Goal: Navigation & Orientation: Understand site structure

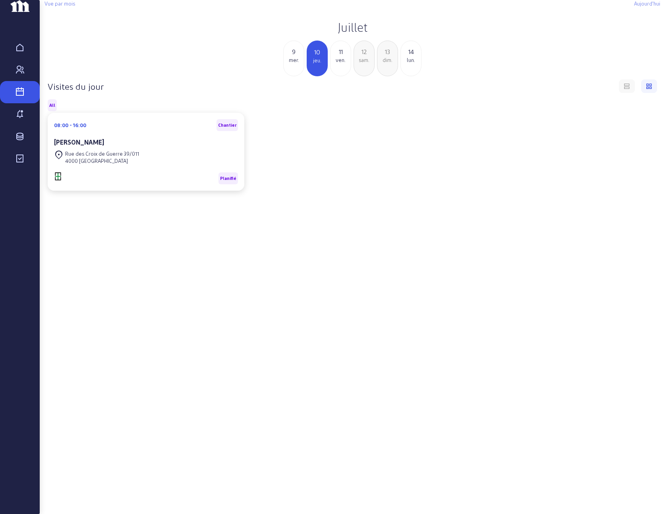
click at [624, 89] on icon at bounding box center [626, 84] width 7 height 7
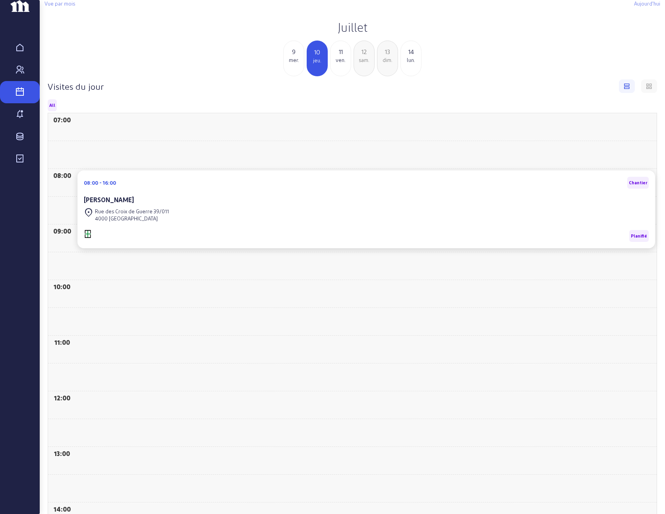
click at [646, 89] on icon at bounding box center [649, 84] width 7 height 7
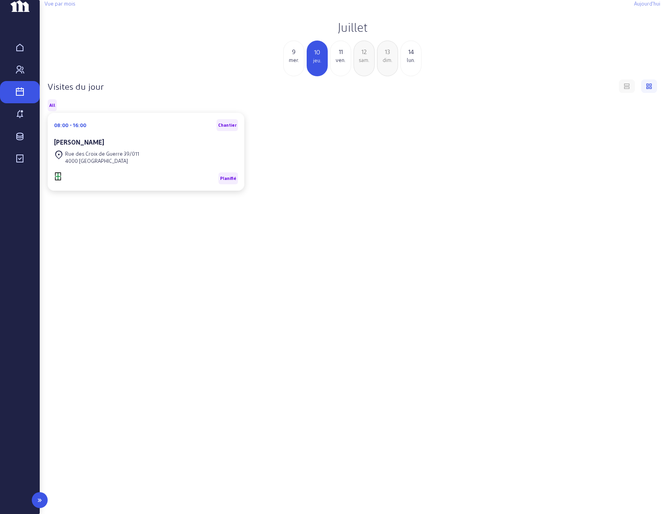
click at [18, 119] on icon at bounding box center [20, 115] width 10 height 10
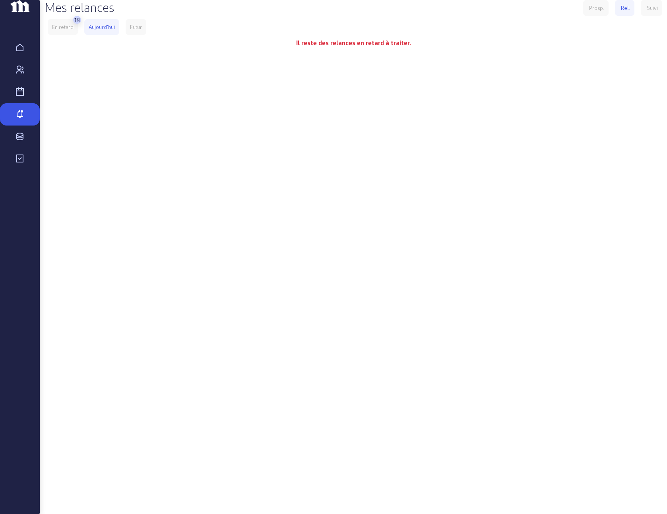
click at [78, 25] on div "18" at bounding box center [77, 19] width 6 height 11
click at [64, 31] on div "En retard" at bounding box center [62, 26] width 21 height 7
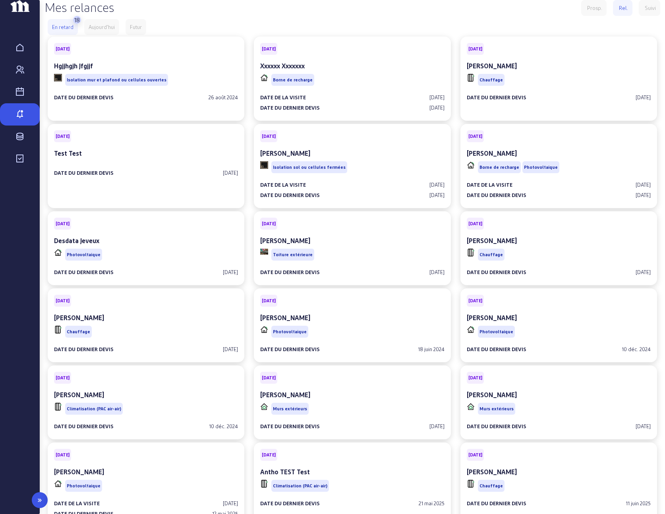
click at [20, 164] on icon at bounding box center [20, 159] width 10 height 10
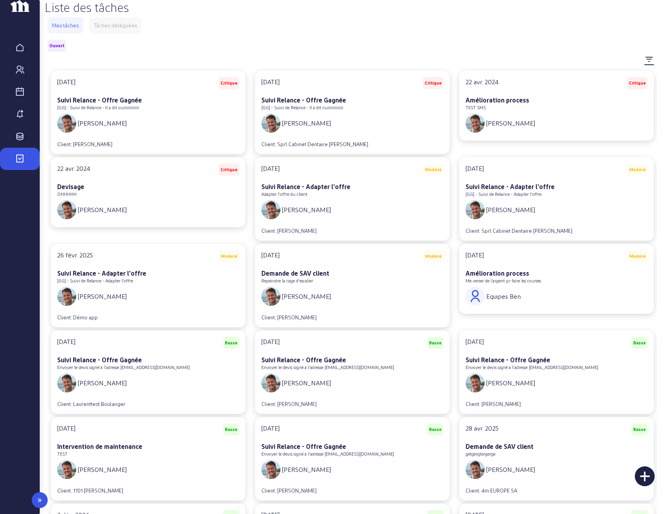
click at [25, 141] on div "Stock" at bounding box center [20, 137] width 32 height 10
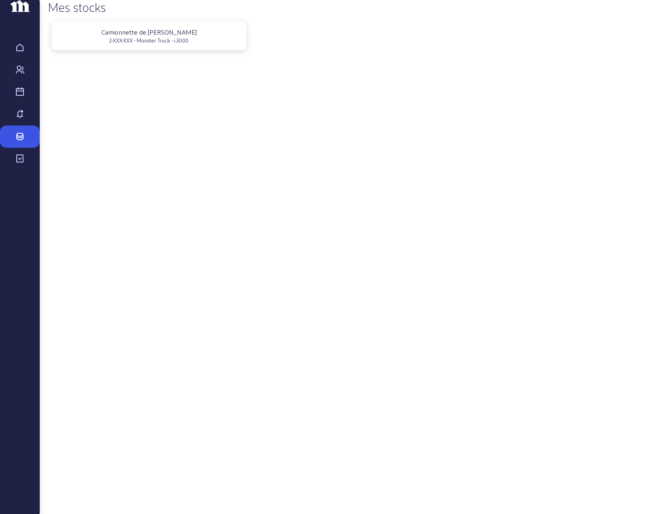
click at [191, 44] on div "2-XXX-XXX - Monster Truck - i.3000" at bounding box center [149, 40] width 183 height 7
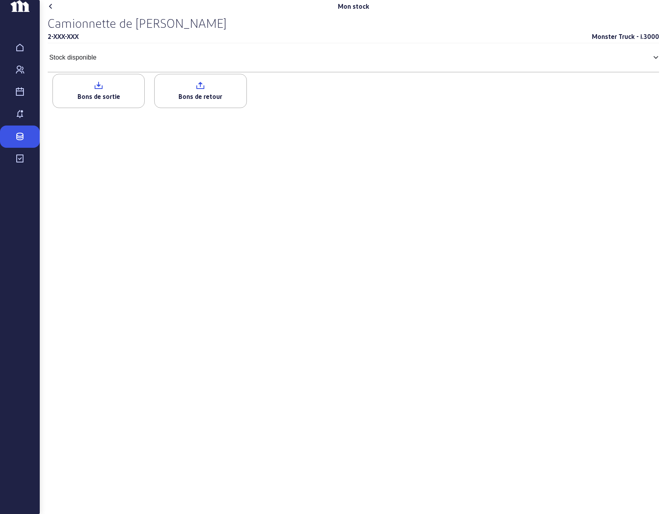
click at [109, 90] on icon at bounding box center [98, 86] width 91 height 10
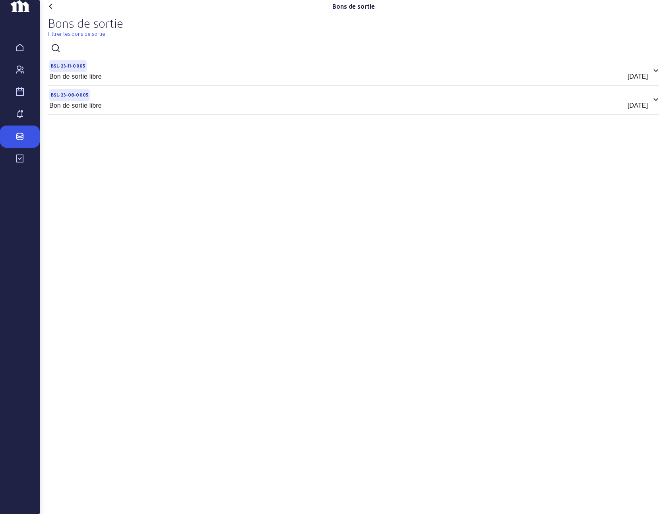
click at [56, 11] on icon at bounding box center [51, 7] width 10 height 10
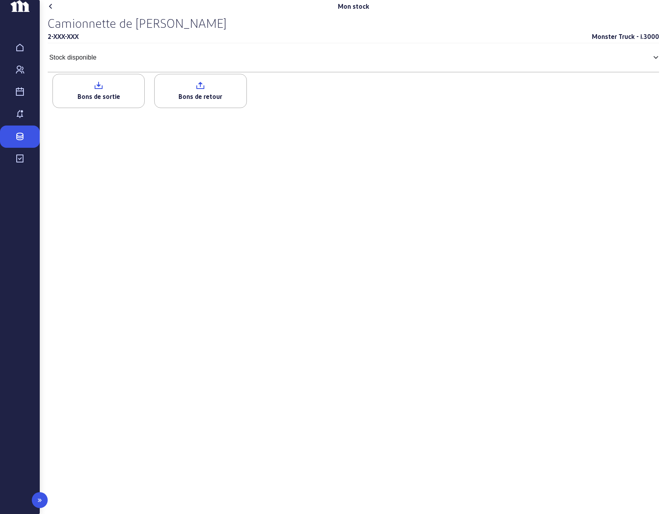
click at [19, 170] on link "Tâches" at bounding box center [20, 159] width 40 height 22
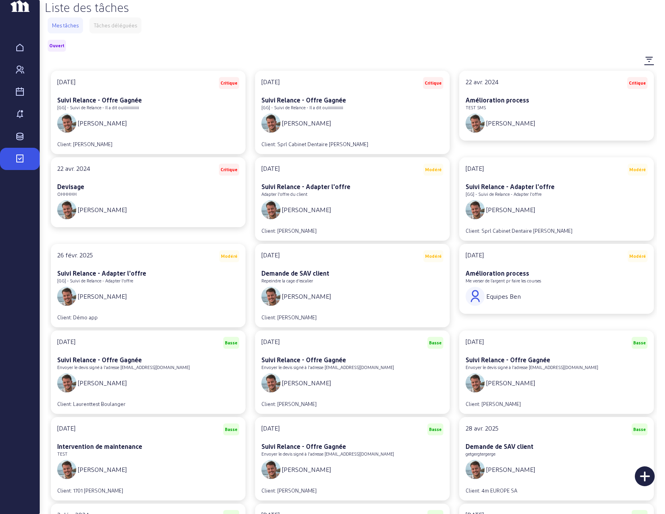
click at [120, 29] on div "Tâches déléguées" at bounding box center [115, 25] width 43 height 7
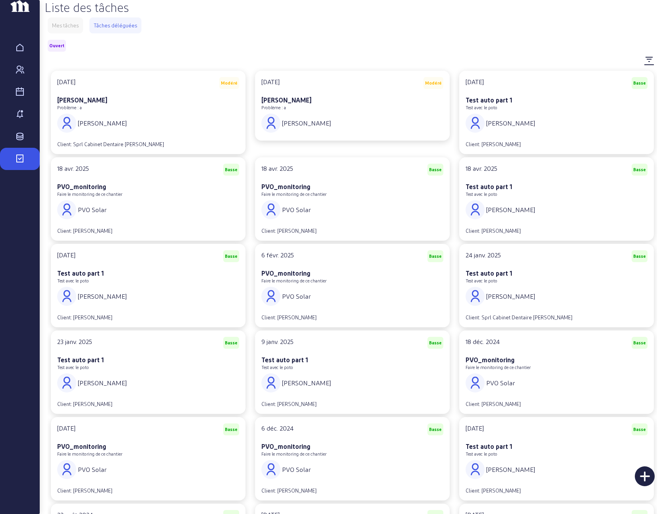
click at [65, 29] on div "Mes tâches" at bounding box center [65, 25] width 27 height 7
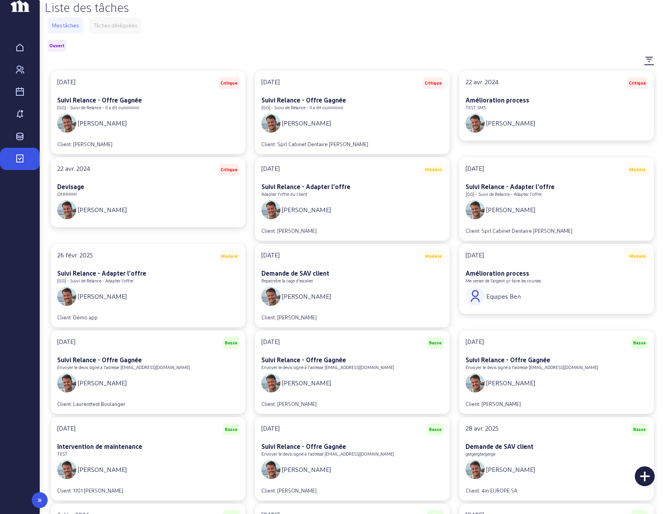
click at [15, 102] on link "Visites" at bounding box center [20, 92] width 40 height 22
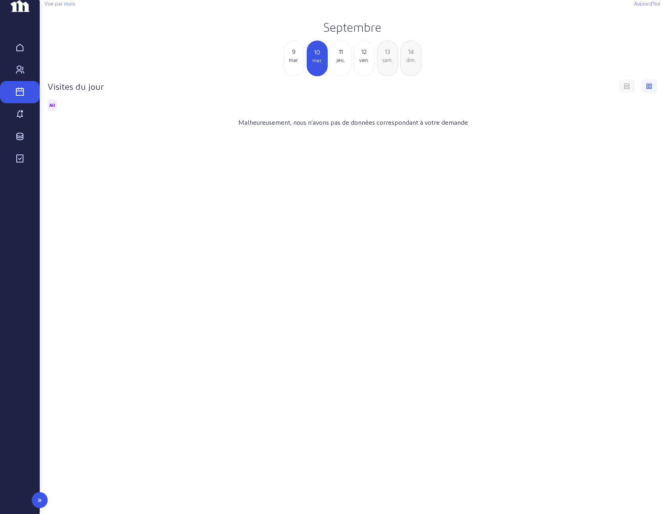
click at [23, 75] on icon at bounding box center [20, 70] width 10 height 10
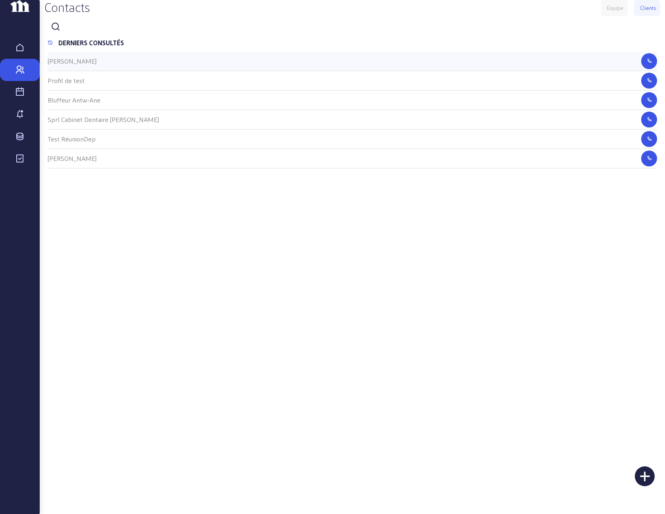
click at [112, 71] on div "[PERSON_NAME]" at bounding box center [352, 61] width 609 height 19
click at [83, 65] on cam-list-title "[PERSON_NAME]" at bounding box center [72, 61] width 49 height 8
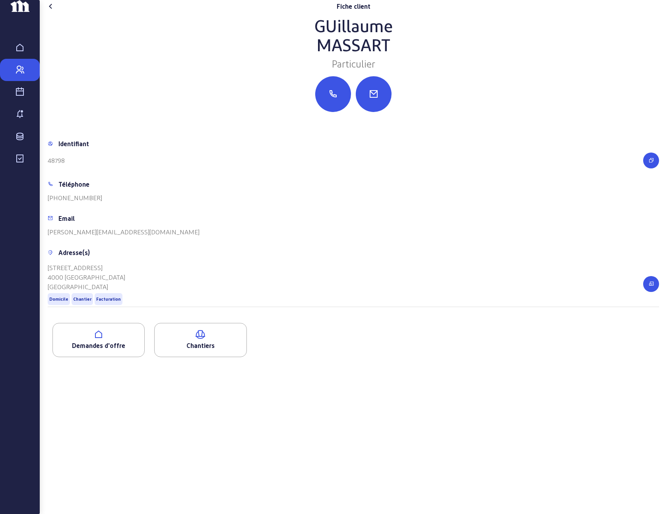
click at [111, 350] on div "Demandes d'offre" at bounding box center [98, 346] width 91 height 10
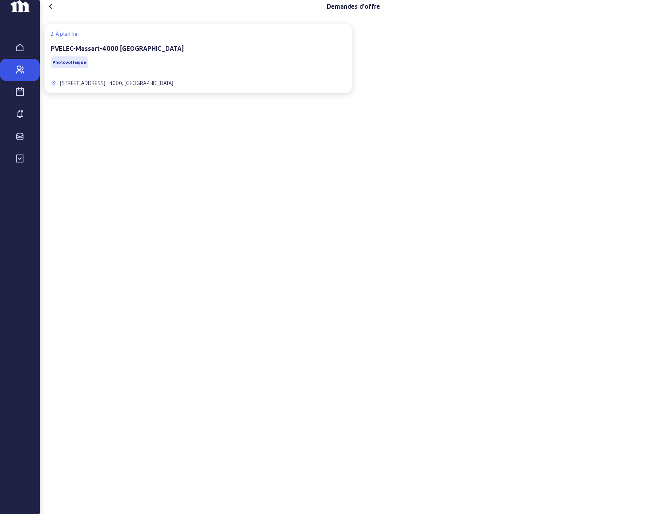
click at [54, 11] on icon at bounding box center [51, 7] width 10 height 10
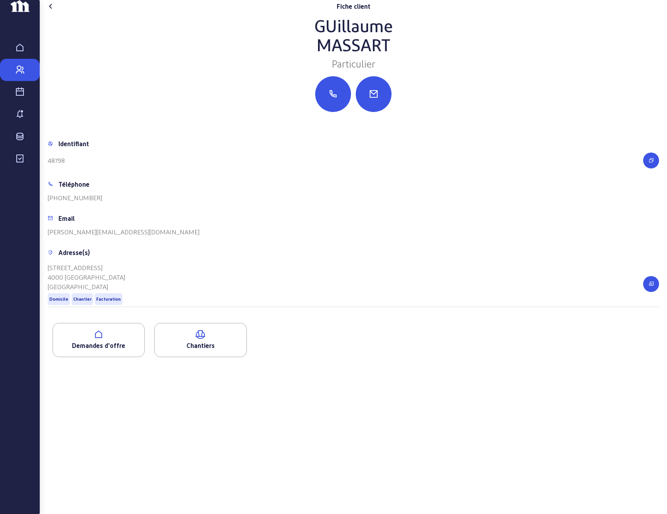
click at [205, 339] on icon at bounding box center [200, 335] width 91 height 10
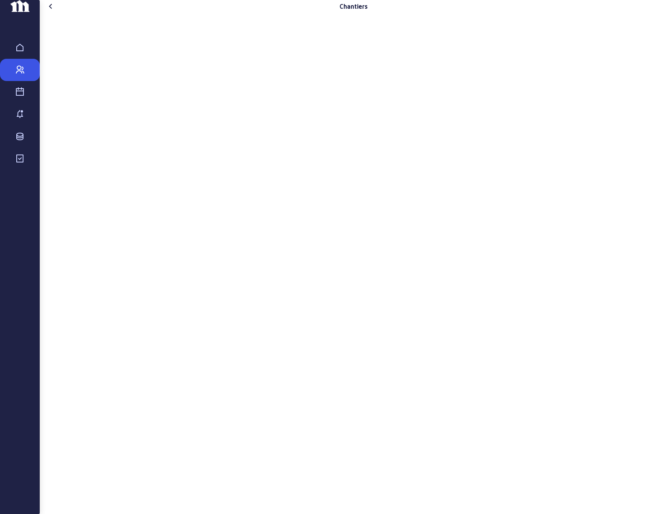
click at [56, 11] on icon at bounding box center [51, 7] width 10 height 10
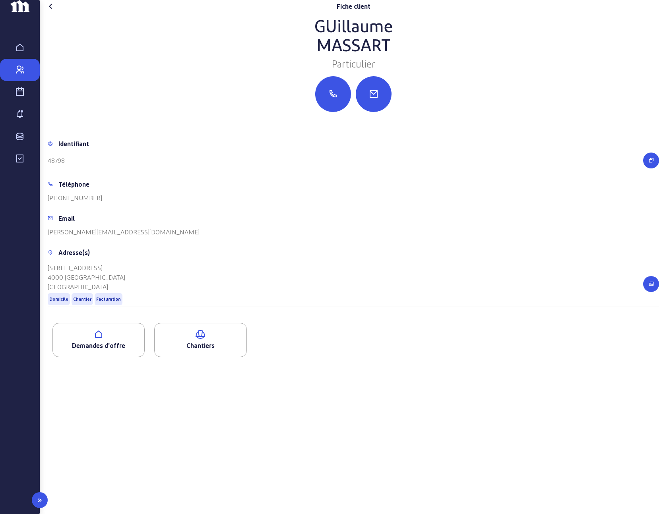
click at [21, 103] on link "Visites" at bounding box center [20, 92] width 40 height 22
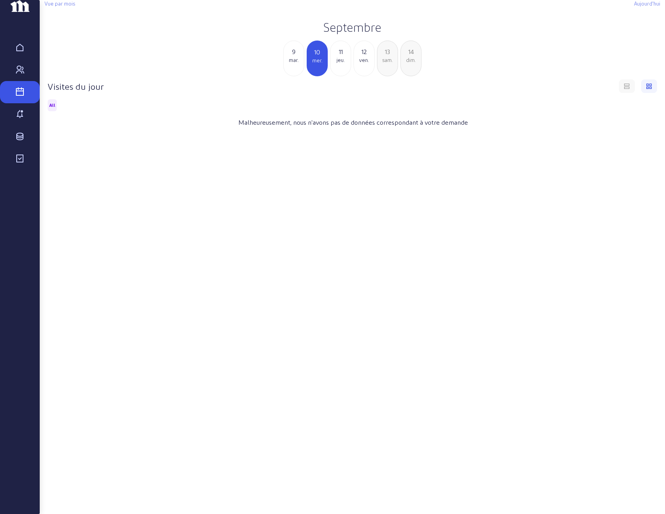
click at [353, 34] on h2 "Septembre" at bounding box center [352, 27] width 616 height 14
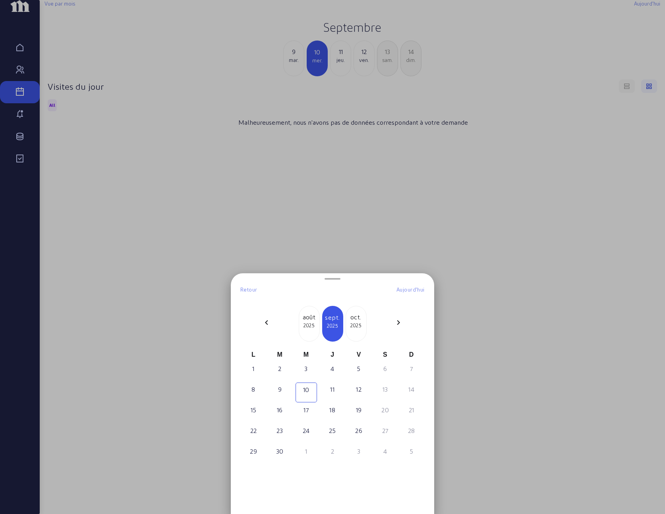
click at [379, 232] on div at bounding box center [332, 257] width 665 height 514
